Goal: Navigation & Orientation: Understand site structure

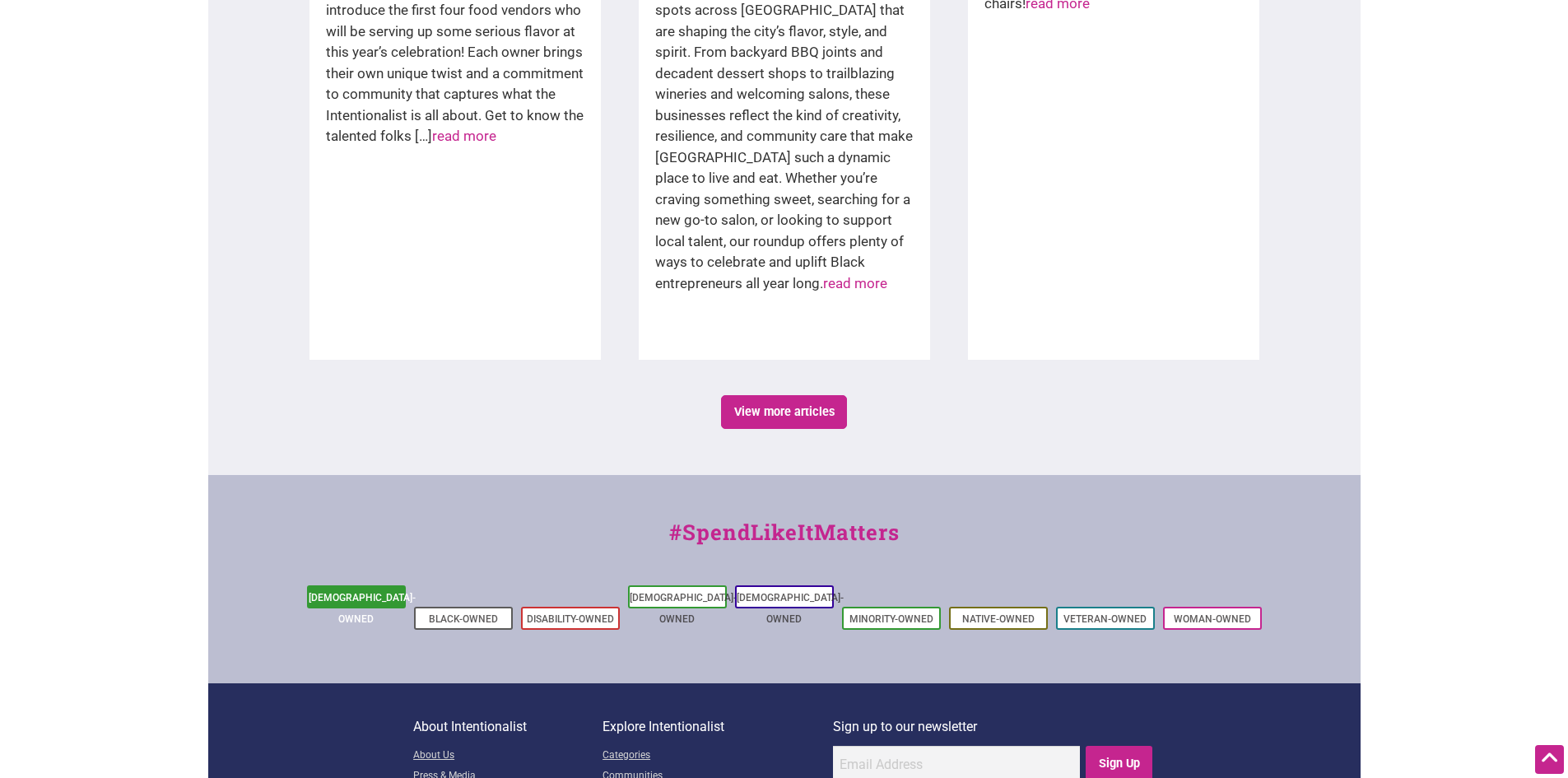
scroll to position [2864, 0]
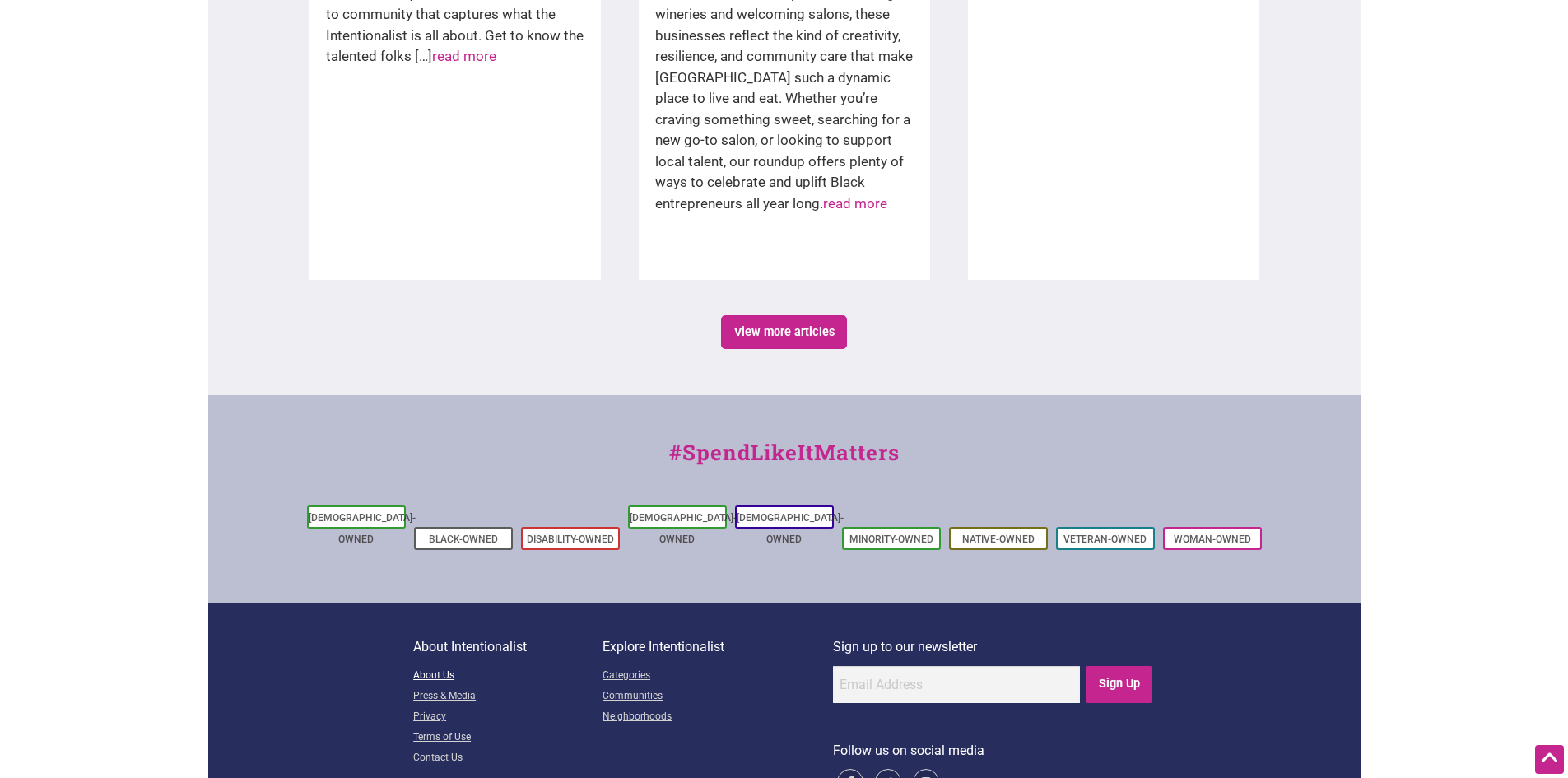
click at [434, 666] on link "About Us" at bounding box center [507, 676] width 189 height 21
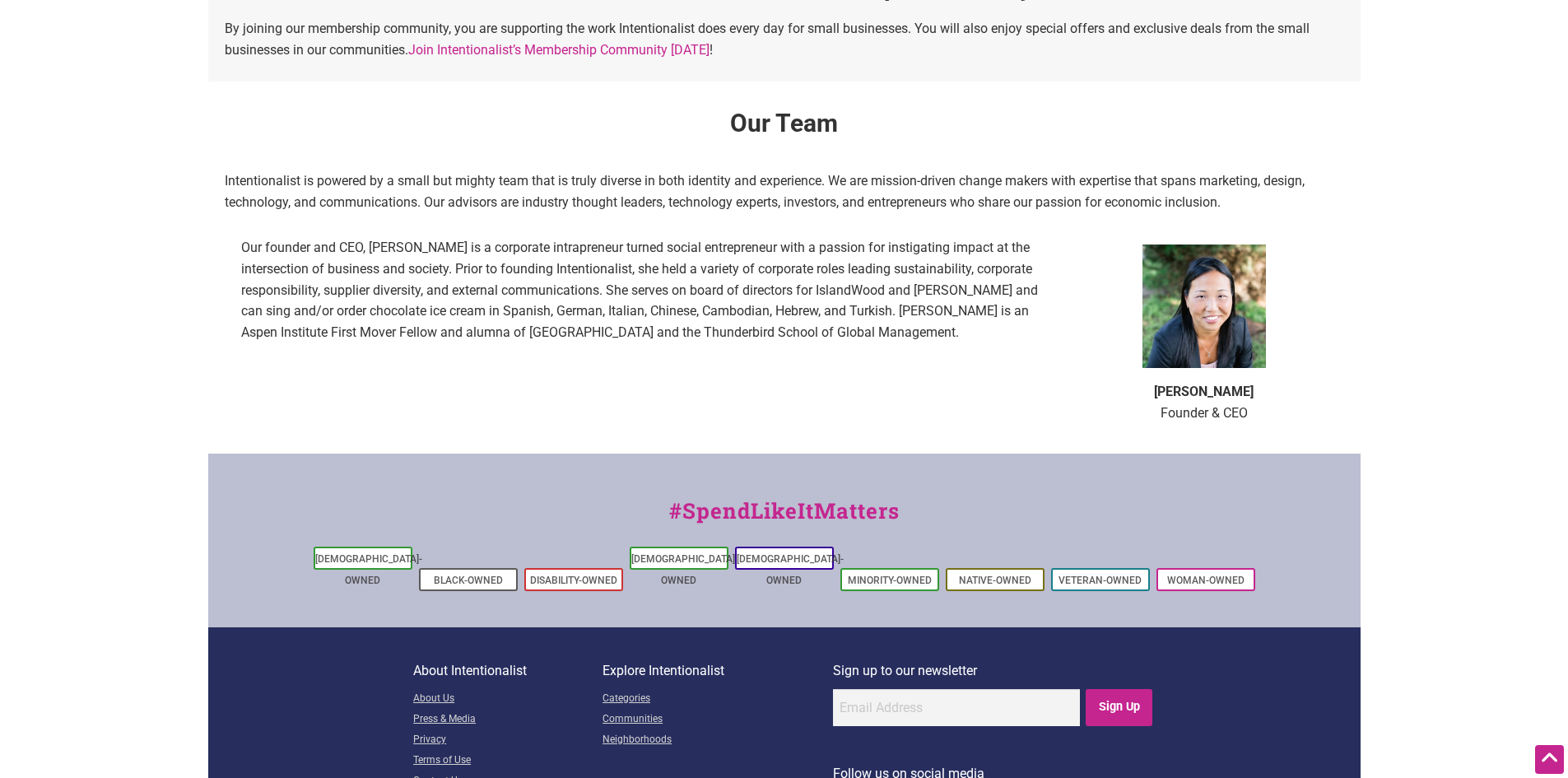
scroll to position [1041, 0]
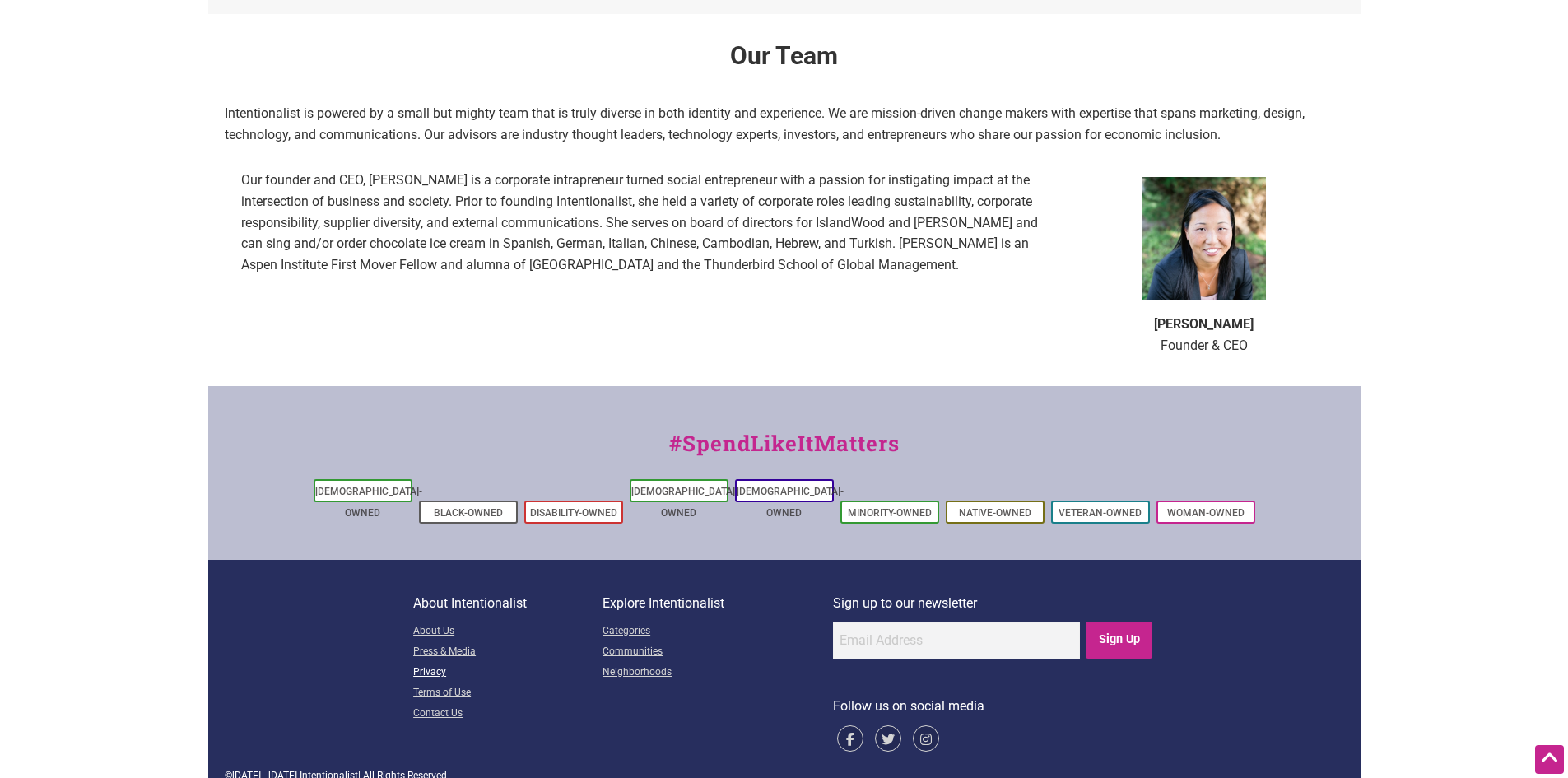
click at [433, 663] on link "Privacy" at bounding box center [507, 673] width 189 height 21
